Goal: Task Accomplishment & Management: Manage account settings

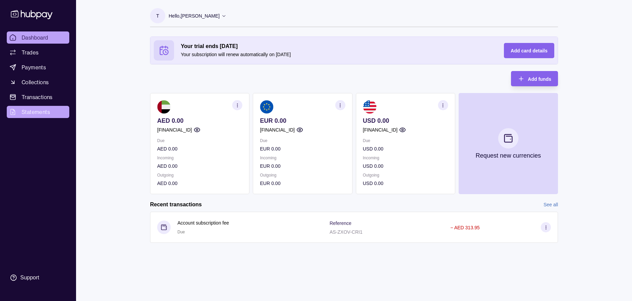
click at [46, 110] on span "Statements" at bounding box center [36, 112] width 28 height 8
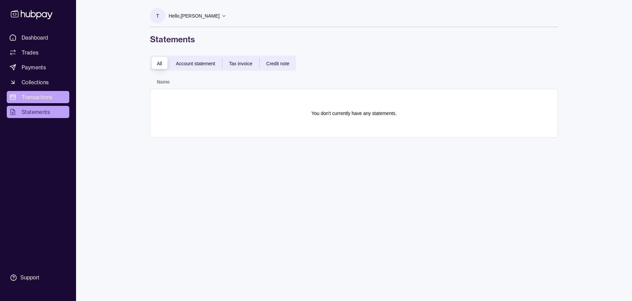
click at [41, 96] on span "Transactions" at bounding box center [37, 97] width 31 height 8
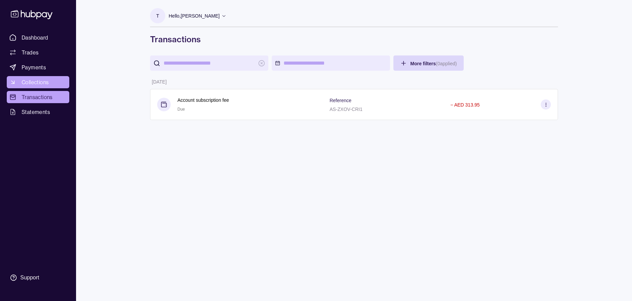
click at [39, 83] on span "Collections" at bounding box center [35, 82] width 27 height 8
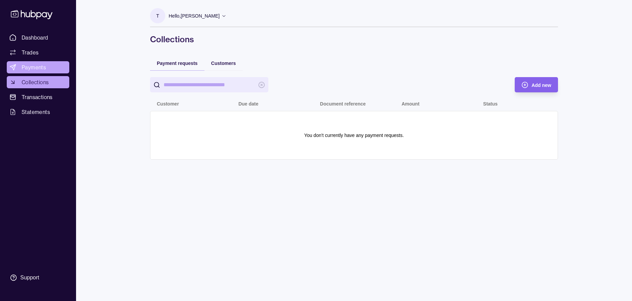
click at [37, 68] on span "Payments" at bounding box center [34, 67] width 24 height 8
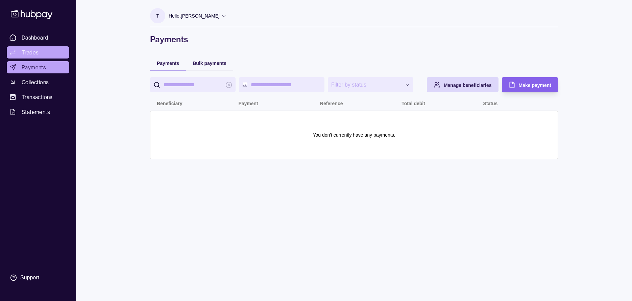
click at [35, 53] on span "Trades" at bounding box center [30, 52] width 17 height 8
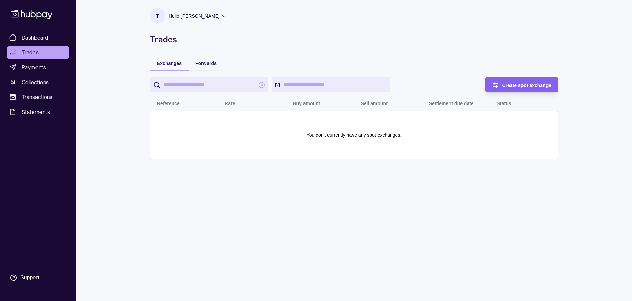
click at [36, 39] on span "Dashboard" at bounding box center [35, 37] width 27 height 8
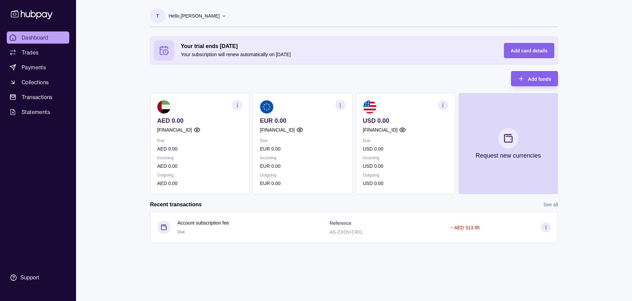
click at [205, 16] on p "Hello, [PERSON_NAME]" at bounding box center [194, 15] width 51 height 7
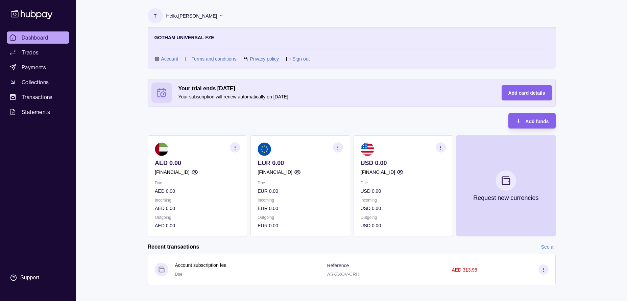
click at [172, 58] on link "Account" at bounding box center [169, 58] width 17 height 7
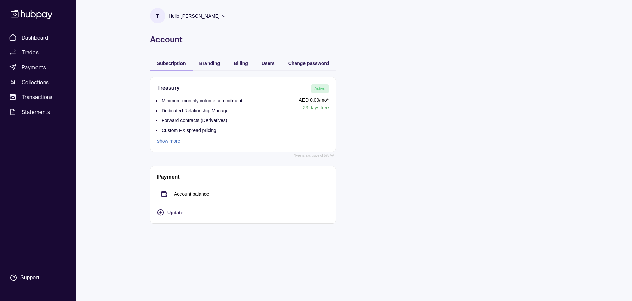
click at [176, 140] on link "show more" at bounding box center [199, 140] width 85 height 7
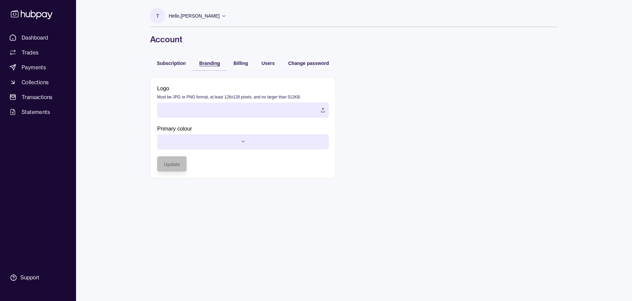
click at [218, 66] on span "Branding" at bounding box center [209, 62] width 21 height 5
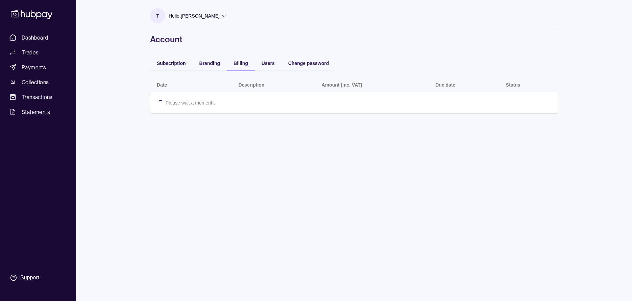
click at [233, 63] on div "Billing" at bounding box center [235, 63] width 25 height 8
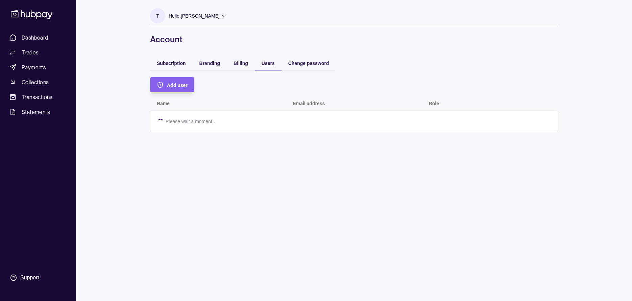
click at [265, 61] on span "Users" at bounding box center [267, 62] width 13 height 5
click at [300, 64] on span "Change password" at bounding box center [308, 62] width 41 height 5
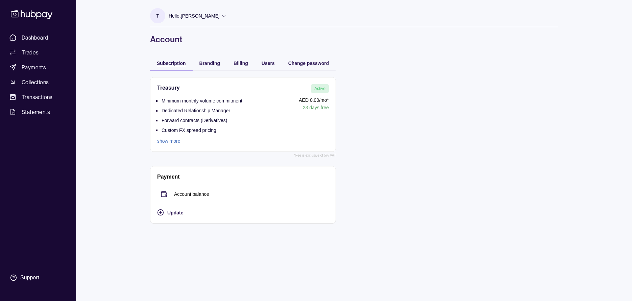
click at [174, 62] on span "Subscription" at bounding box center [171, 62] width 29 height 5
click at [36, 112] on span "Statements" at bounding box center [36, 112] width 28 height 8
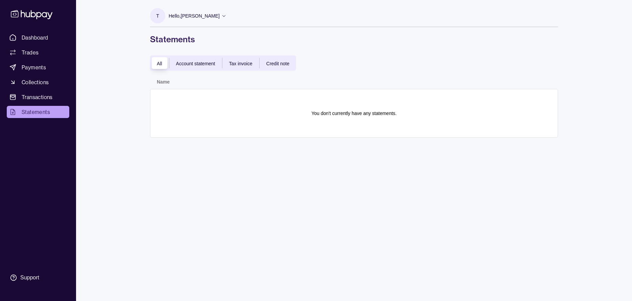
click at [185, 65] on span "Account statement" at bounding box center [195, 63] width 39 height 5
click at [242, 62] on span "Tax invoice" at bounding box center [240, 63] width 23 height 5
click at [277, 62] on span "Credit note" at bounding box center [277, 63] width 23 height 5
click at [36, 70] on span "Payments" at bounding box center [34, 67] width 24 height 8
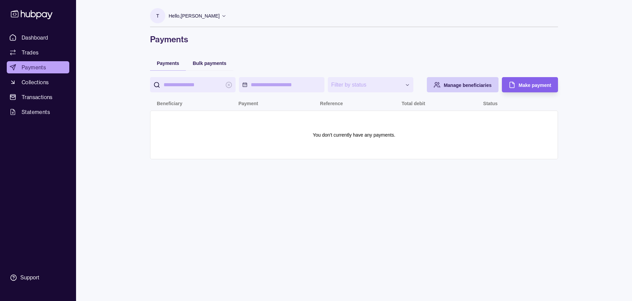
click at [457, 83] on span "Manage beneficiaries" at bounding box center [467, 84] width 48 height 5
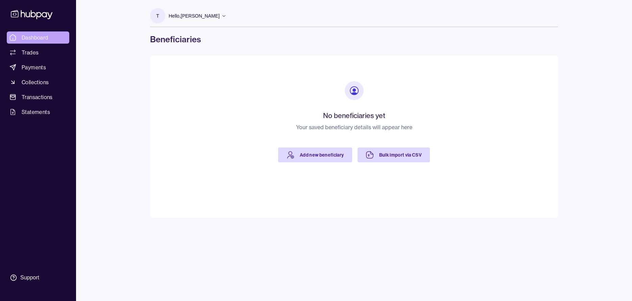
click at [38, 39] on span "Dashboard" at bounding box center [35, 37] width 27 height 8
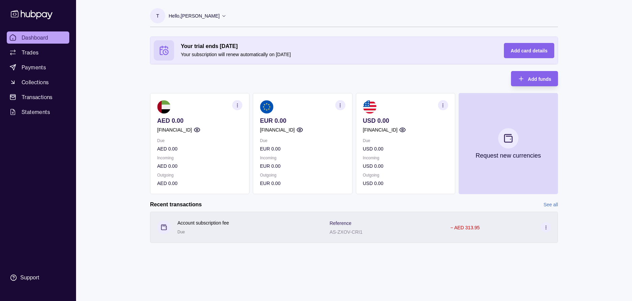
click at [544, 227] on icon at bounding box center [545, 227] width 5 height 5
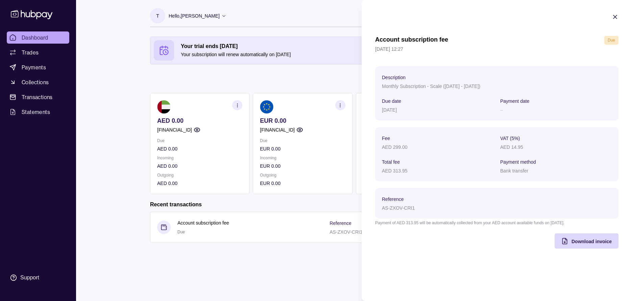
click at [616, 16] on icon "button" at bounding box center [614, 16] width 3 height 3
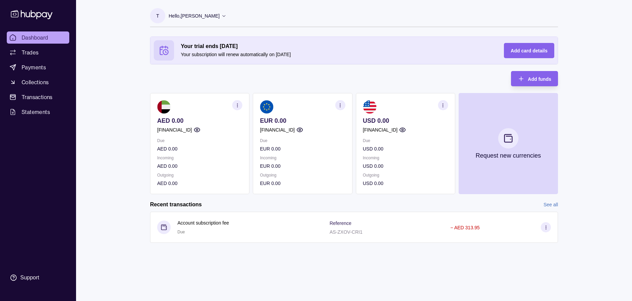
click at [342, 105] on section "button" at bounding box center [340, 105] width 10 height 10
click at [310, 122] on link "View account details" at bounding box center [293, 121] width 43 height 7
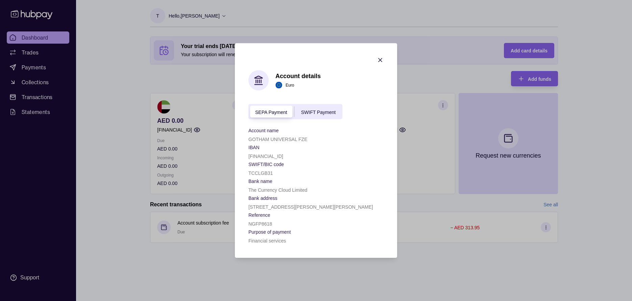
click at [313, 113] on span "SWIFT Payment" at bounding box center [318, 111] width 34 height 5
click at [283, 112] on span "SEPA Payment" at bounding box center [271, 111] width 32 height 5
click at [379, 60] on icon "button" at bounding box center [380, 60] width 7 height 7
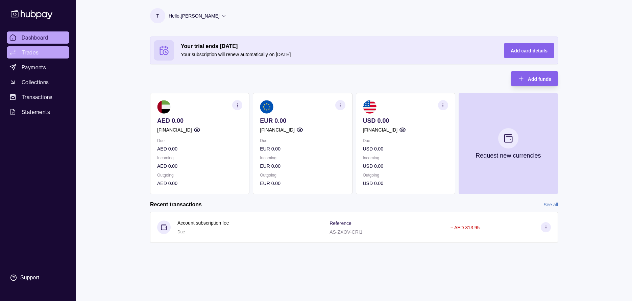
click at [29, 51] on span "Trades" at bounding box center [30, 52] width 17 height 8
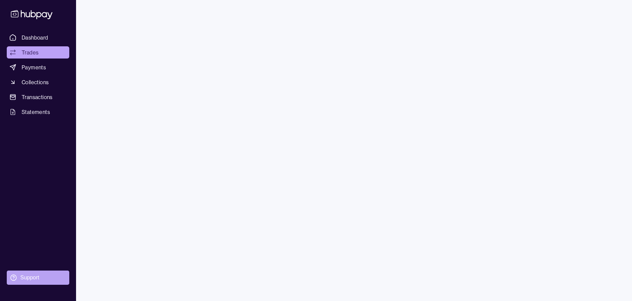
click at [28, 280] on div "Support" at bounding box center [29, 277] width 19 height 7
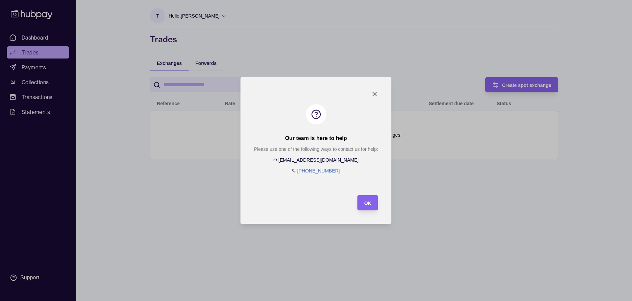
click at [375, 95] on icon "button" at bounding box center [374, 93] width 3 height 3
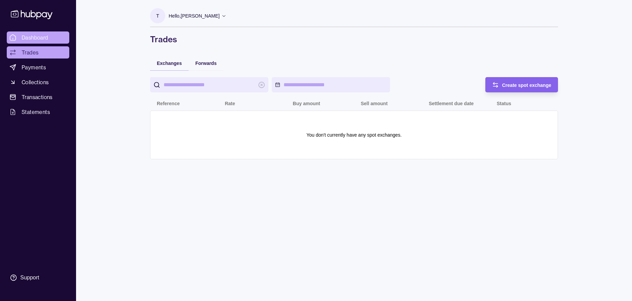
click at [51, 38] on link "Dashboard" at bounding box center [38, 37] width 62 height 12
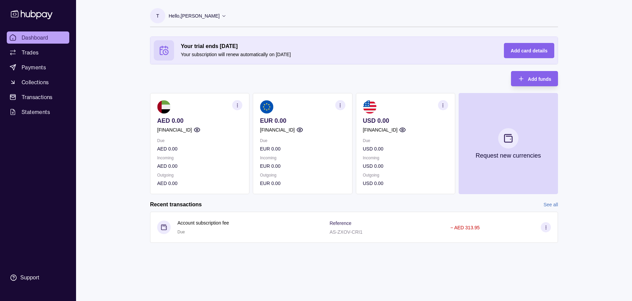
click at [192, 18] on p "Hello, [PERSON_NAME]" at bounding box center [194, 15] width 51 height 7
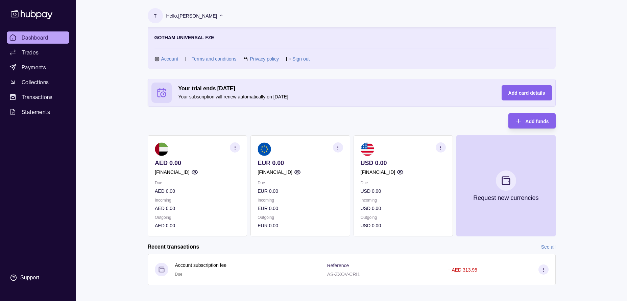
click at [172, 58] on link "Account" at bounding box center [169, 58] width 17 height 7
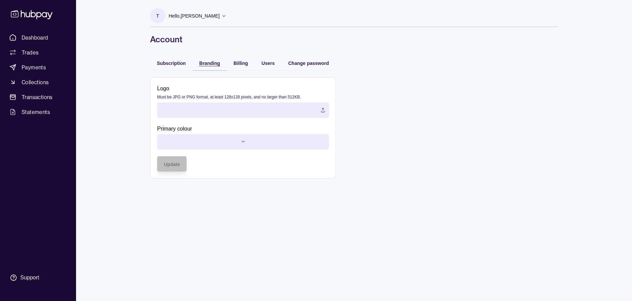
click at [204, 62] on span "Branding" at bounding box center [209, 62] width 21 height 5
click at [180, 62] on span "Subscription" at bounding box center [171, 62] width 29 height 5
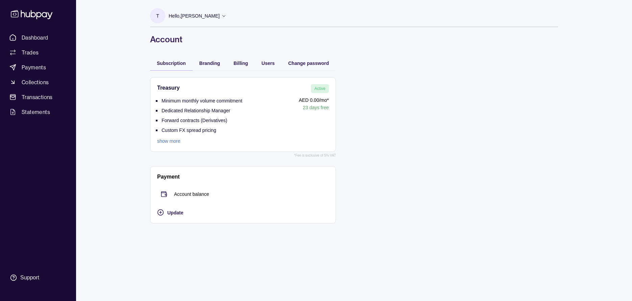
click at [176, 140] on link "show more" at bounding box center [199, 140] width 85 height 7
click at [46, 82] on span "Collections" at bounding box center [35, 82] width 27 height 8
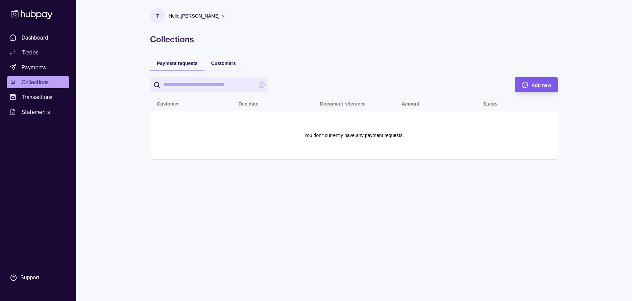
click at [535, 83] on span "Add new" at bounding box center [541, 84] width 20 height 5
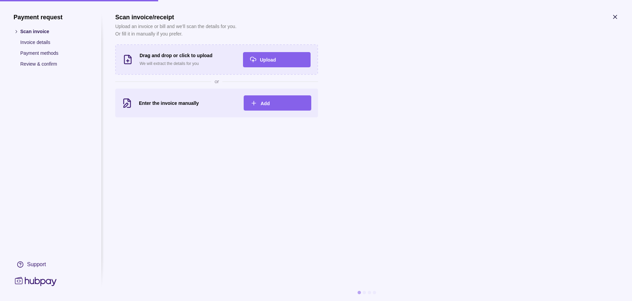
click at [613, 17] on icon "button" at bounding box center [614, 17] width 7 height 7
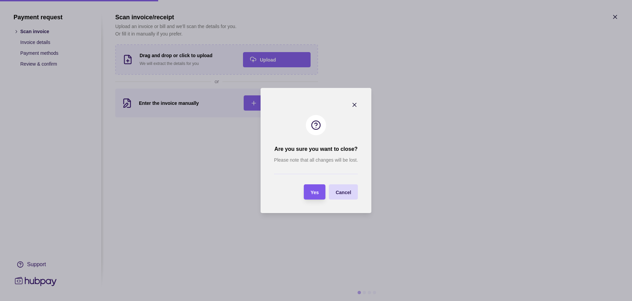
click at [320, 192] on section "Yes" at bounding box center [315, 191] width 22 height 15
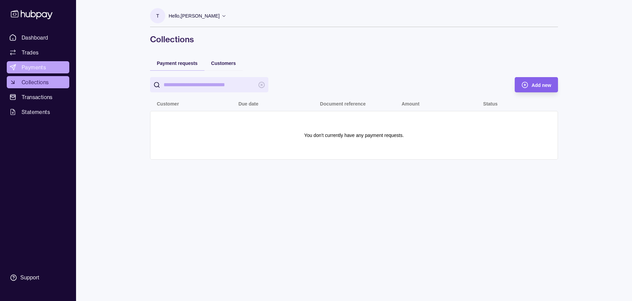
click at [39, 67] on span "Payments" at bounding box center [34, 67] width 24 height 8
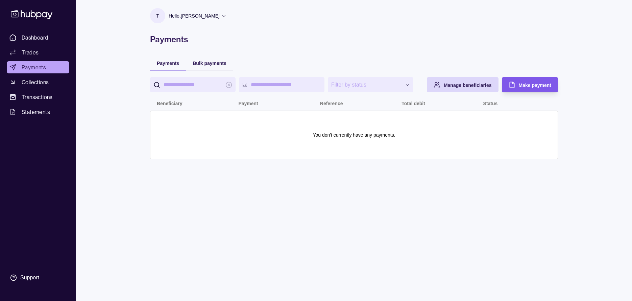
click at [525, 85] on span "Make payment" at bounding box center [534, 84] width 32 height 5
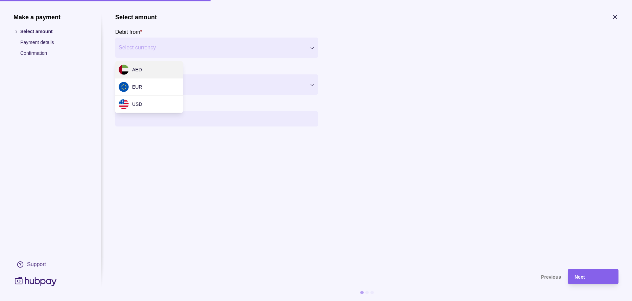
click at [228, 300] on div "Make a payment Select amount Payment details Confirmation Support Select amount…" at bounding box center [316, 301] width 632 height 0
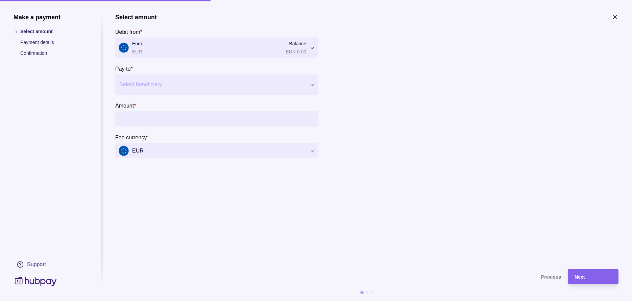
click at [178, 88] on div at bounding box center [212, 84] width 186 height 9
click at [169, 103] on span "Add new beneficiary" at bounding box center [152, 104] width 46 height 5
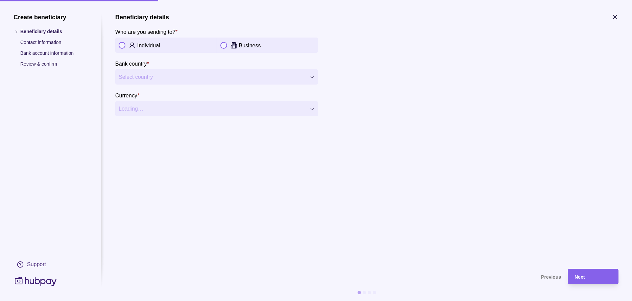
click at [615, 17] on icon "button" at bounding box center [614, 16] width 3 height 3
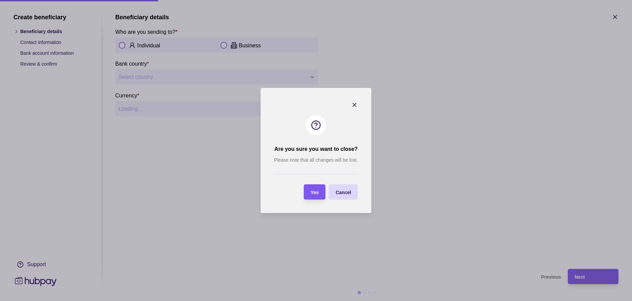
click at [312, 190] on span "Yes" at bounding box center [314, 191] width 8 height 5
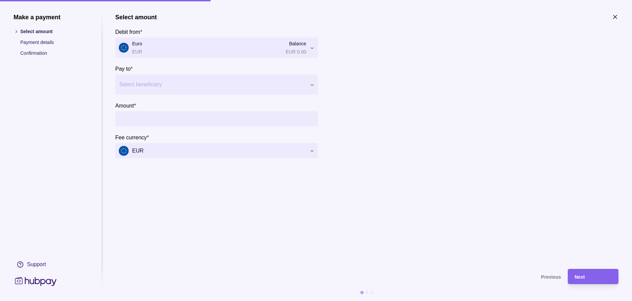
click at [617, 17] on icon "button" at bounding box center [614, 17] width 7 height 7
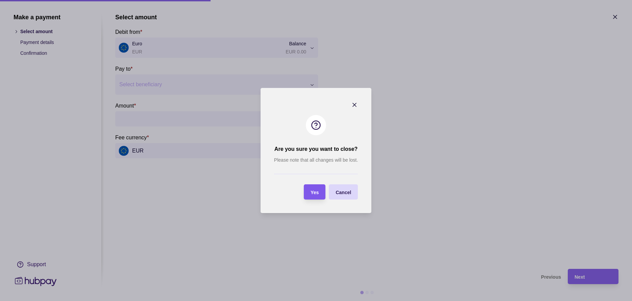
click at [311, 194] on span "Yes" at bounding box center [314, 191] width 8 height 5
